Goal: Task Accomplishment & Management: Use online tool/utility

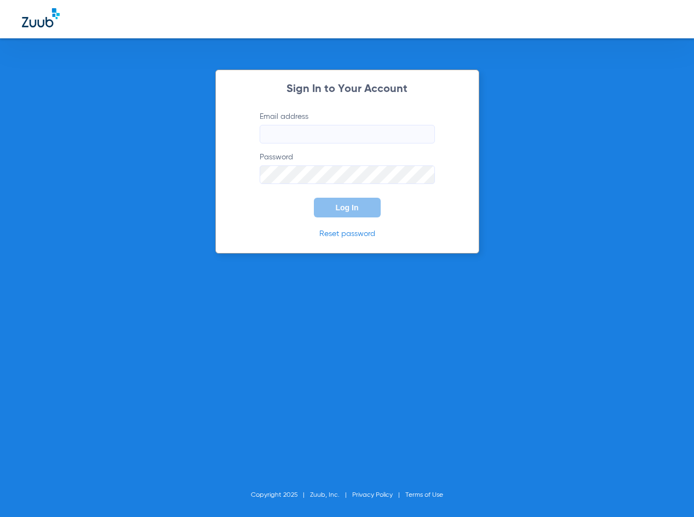
type input "[EMAIL_ADDRESS][DOMAIN_NAME]"
drag, startPoint x: 350, startPoint y: 205, endPoint x: 341, endPoint y: 213, distance: 11.7
click at [349, 205] on span "Log In" at bounding box center [347, 207] width 23 height 9
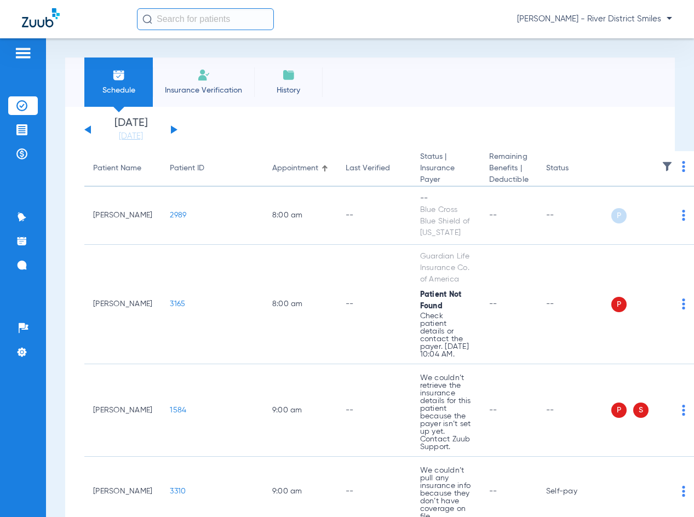
click at [205, 80] on img at bounding box center [203, 75] width 13 height 13
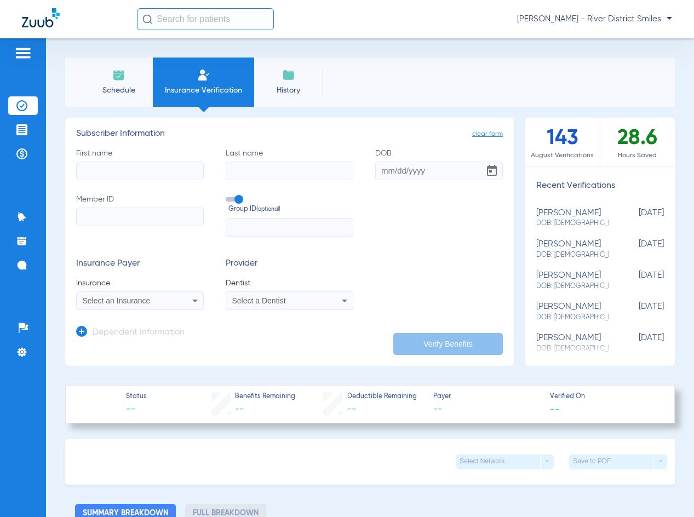
click at [121, 90] on span "Schedule" at bounding box center [119, 90] width 52 height 11
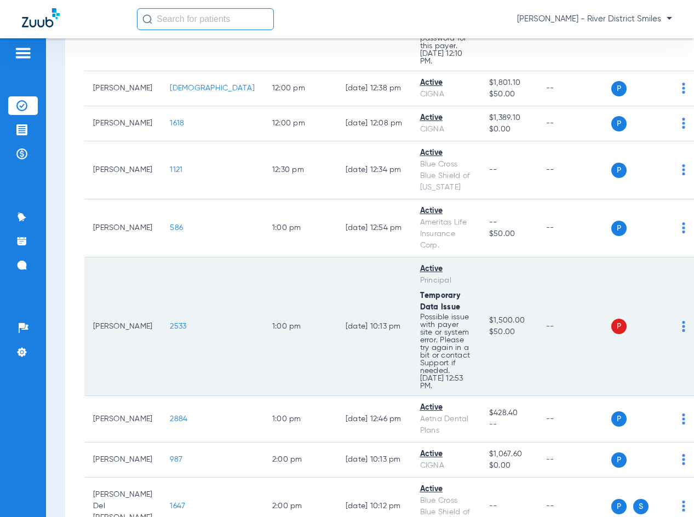
scroll to position [1593, 0]
click at [170, 322] on span "2533" at bounding box center [178, 326] width 16 height 8
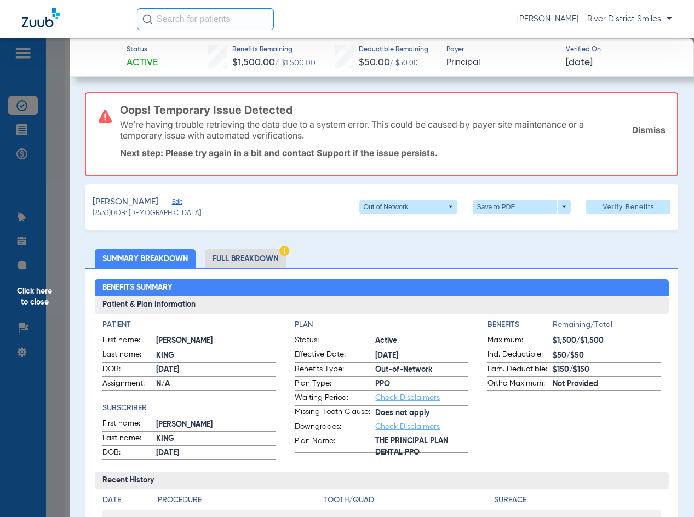
click at [238, 256] on li "Full Breakdown" at bounding box center [245, 258] width 81 height 19
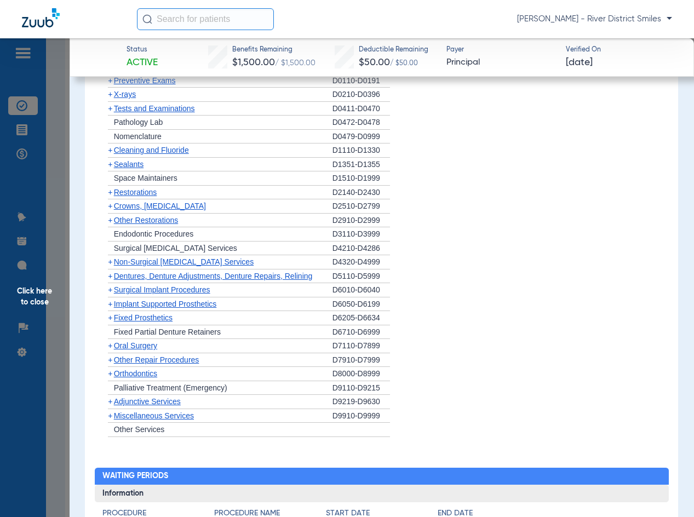
scroll to position [1041, 0]
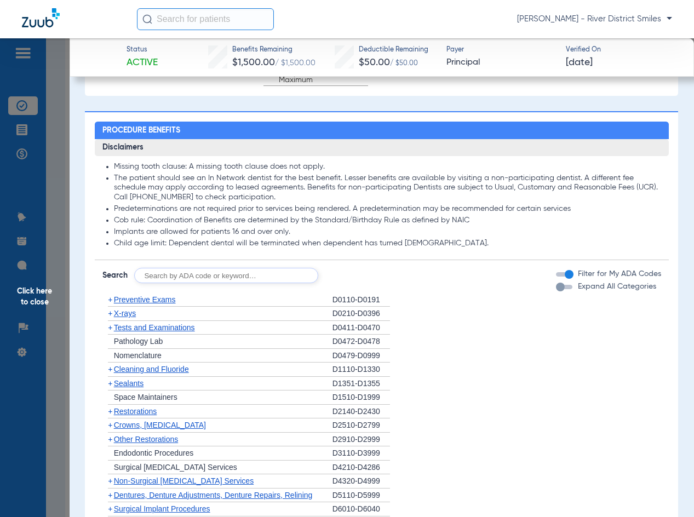
click at [200, 280] on input "text" at bounding box center [226, 275] width 184 height 15
type input "D4346"
click button "Search" at bounding box center [359, 275] width 43 height 15
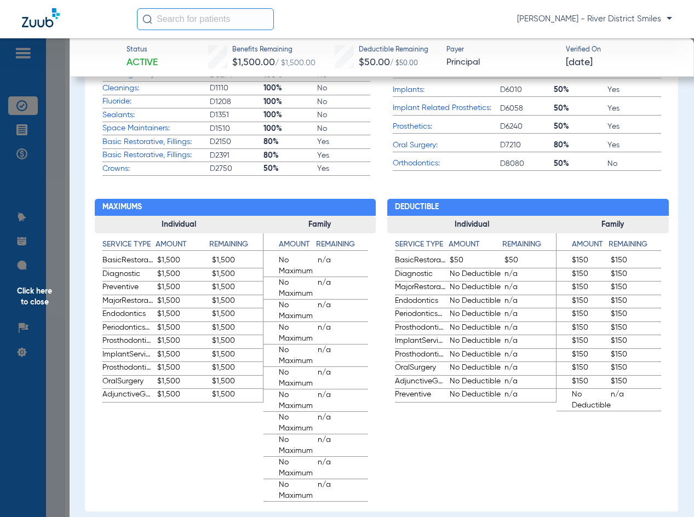
scroll to position [237, 0]
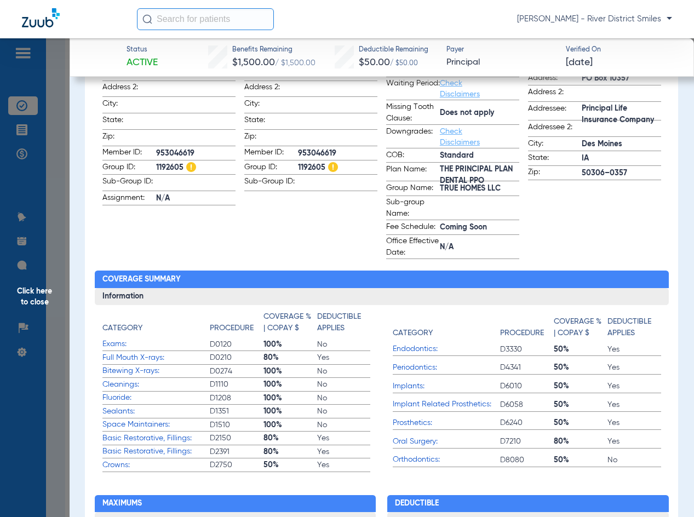
click at [132, 385] on span "Cleanings:" at bounding box center [155, 385] width 107 height 12
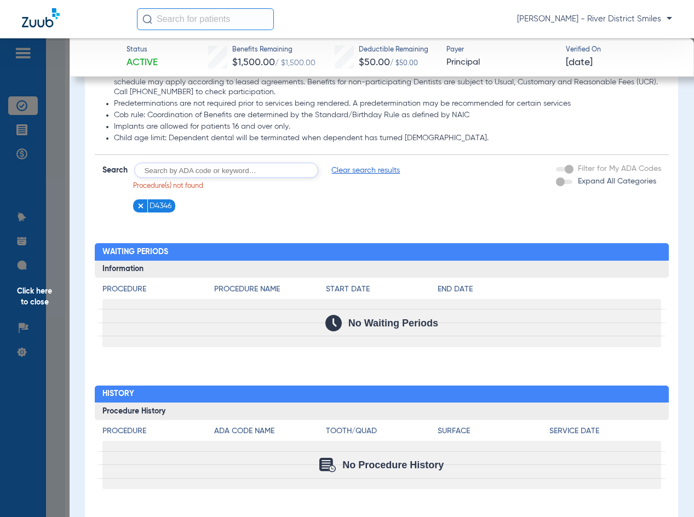
scroll to position [1064, 0]
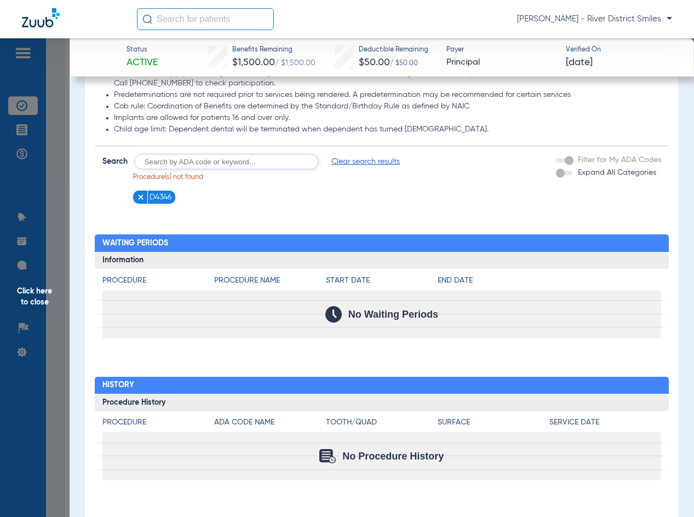
click at [189, 161] on input "text" at bounding box center [226, 161] width 184 height 15
type input "D4346"
click button "Search" at bounding box center [359, 161] width 43 height 15
